Goal: Transaction & Acquisition: Purchase product/service

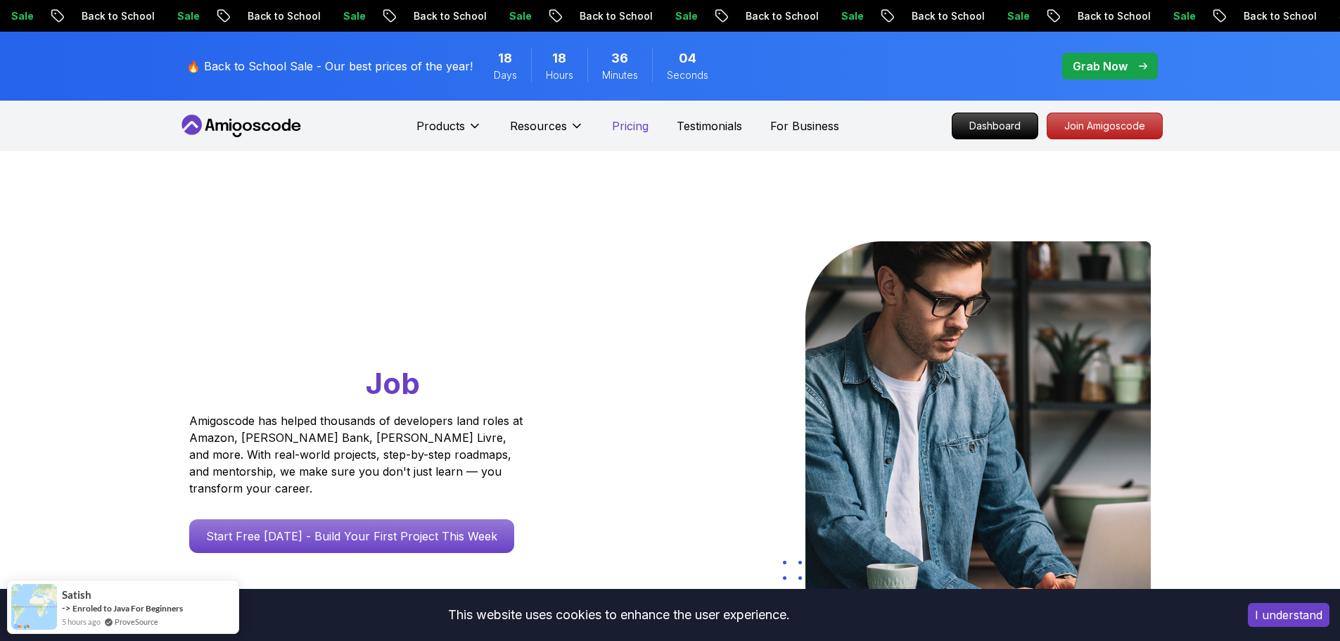
click at [643, 124] on p "Pricing" at bounding box center [630, 125] width 37 height 17
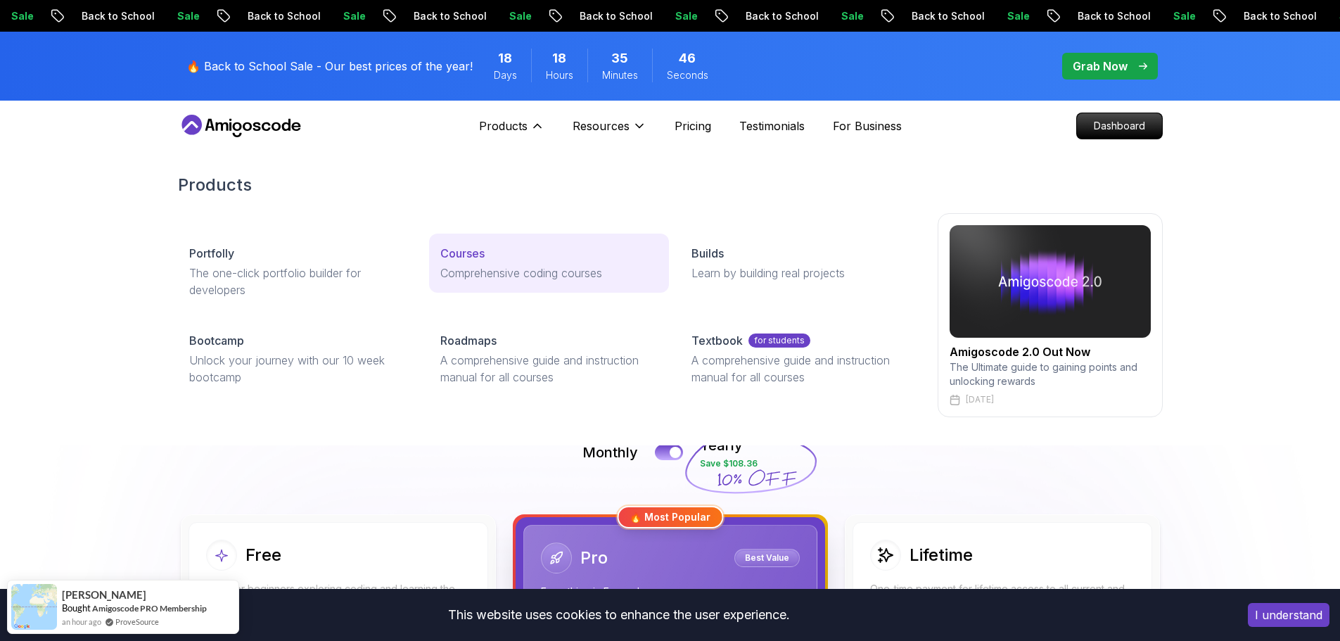
click at [502, 260] on div "Courses" at bounding box center [548, 253] width 217 height 17
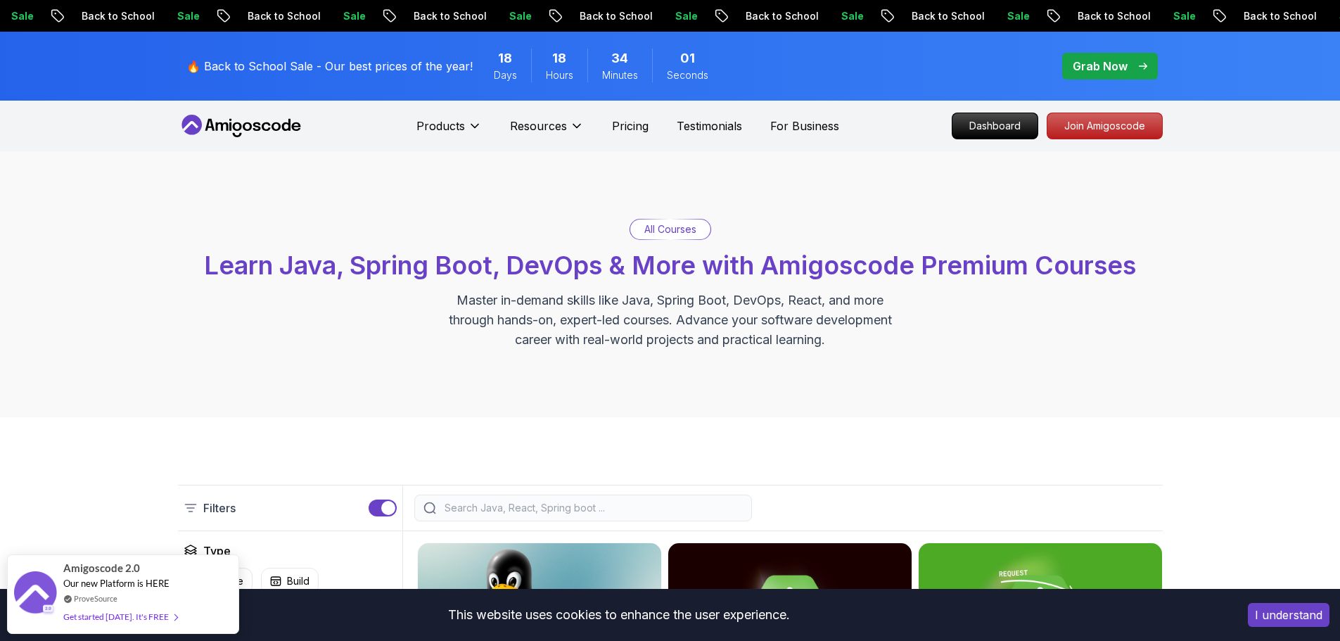
click at [1100, 65] on p "Grab Now" at bounding box center [1099, 66] width 55 height 17
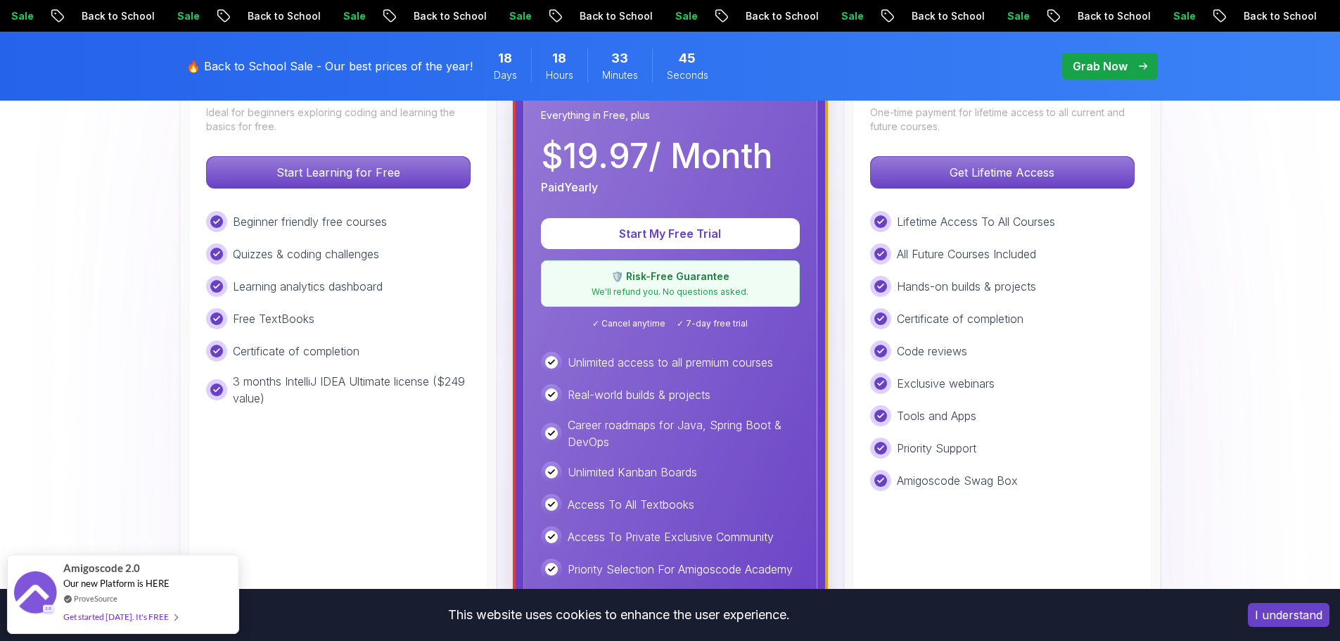
scroll to position [477, 0]
